Goal: Information Seeking & Learning: Find contact information

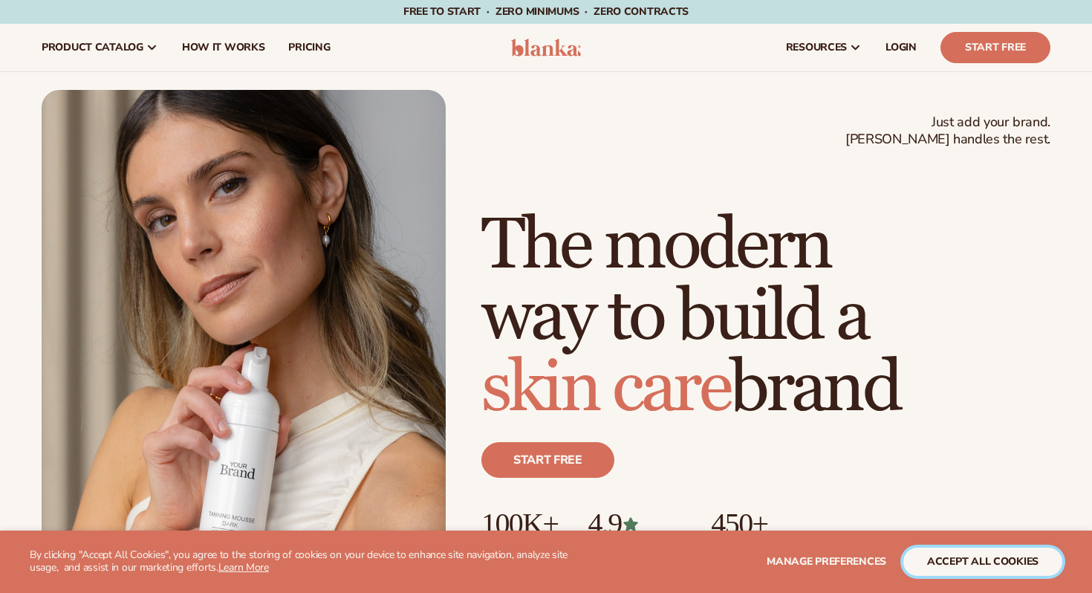
click at [946, 559] on button "accept all cookies" at bounding box center [983, 562] width 159 height 28
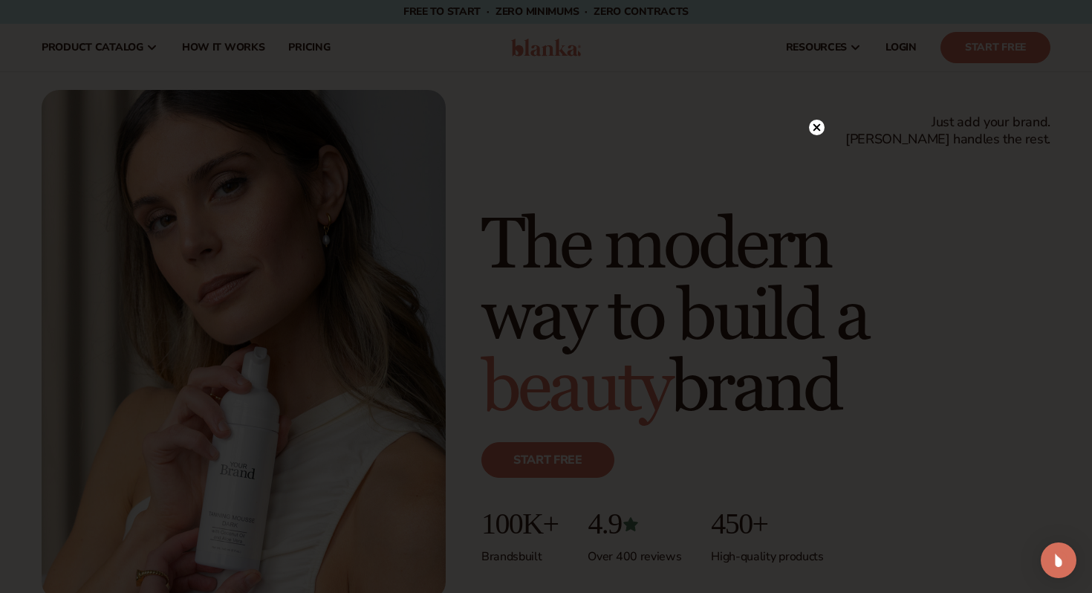
click at [821, 129] on circle at bounding box center [817, 128] width 16 height 16
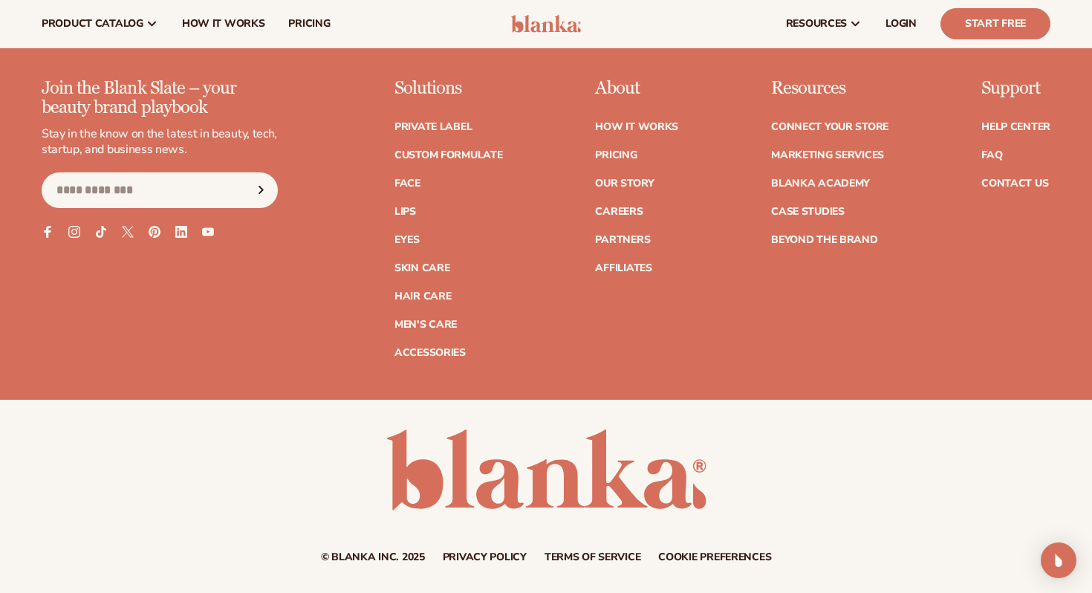
scroll to position [5940, 0]
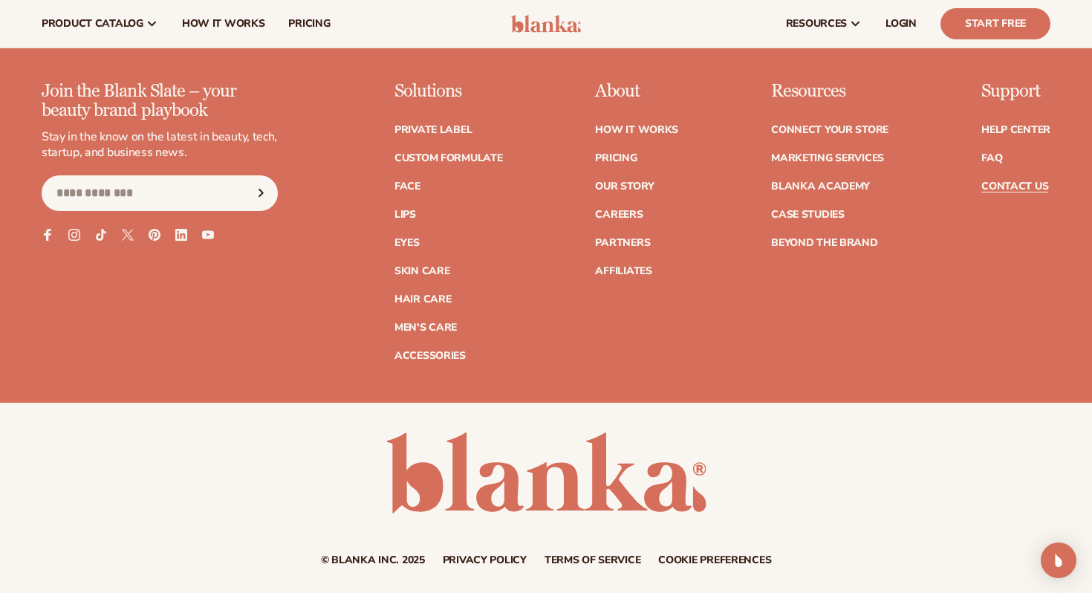
click at [1012, 181] on link "Contact Us" at bounding box center [1015, 186] width 67 height 10
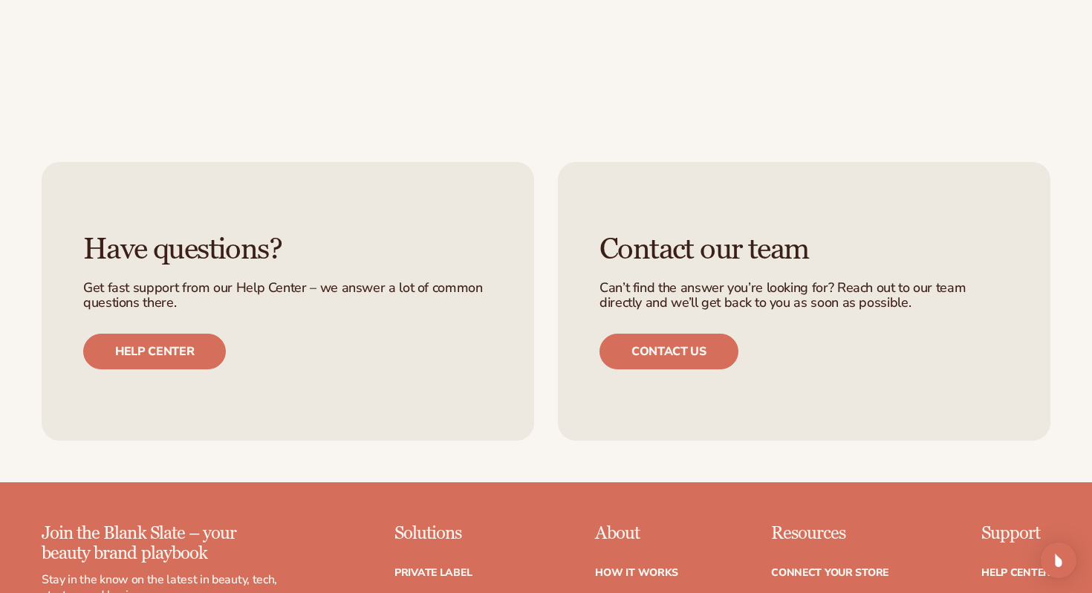
scroll to position [880, 0]
